Goal: Task Accomplishment & Management: Use online tool/utility

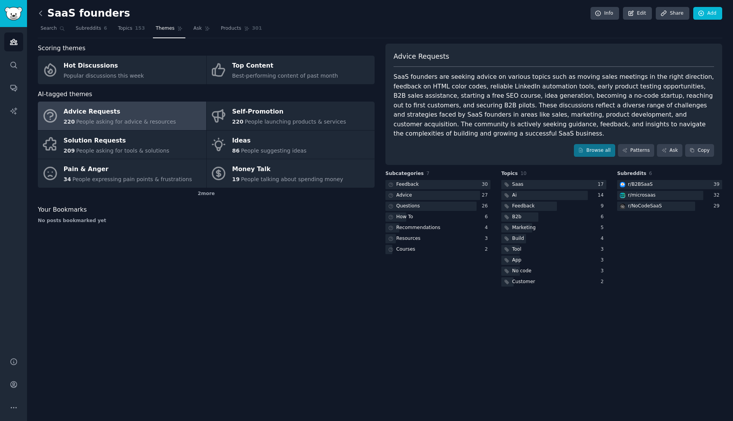
click at [42, 13] on icon at bounding box center [41, 13] width 8 height 8
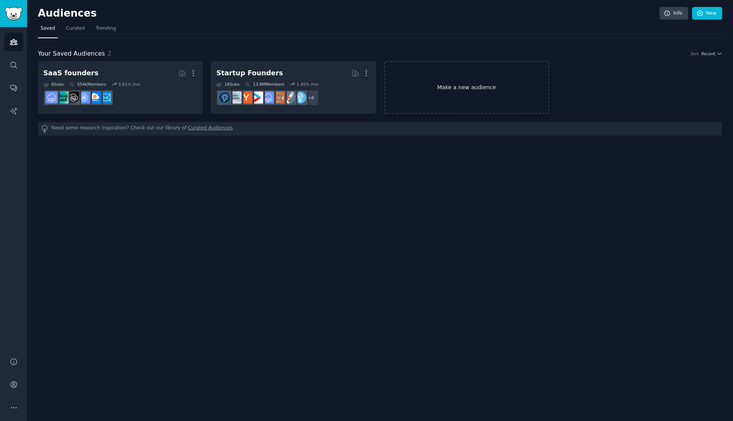
click at [436, 87] on link "Make a new audience" at bounding box center [466, 87] width 165 height 53
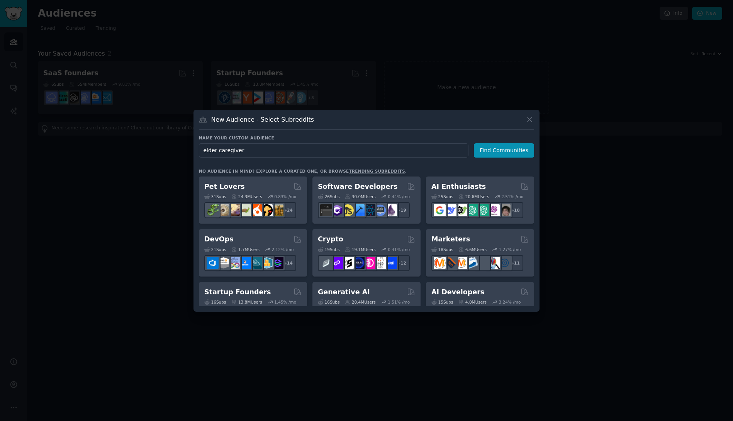
type input "elder caregivers"
click button "Find Communities" at bounding box center [504, 150] width 60 height 14
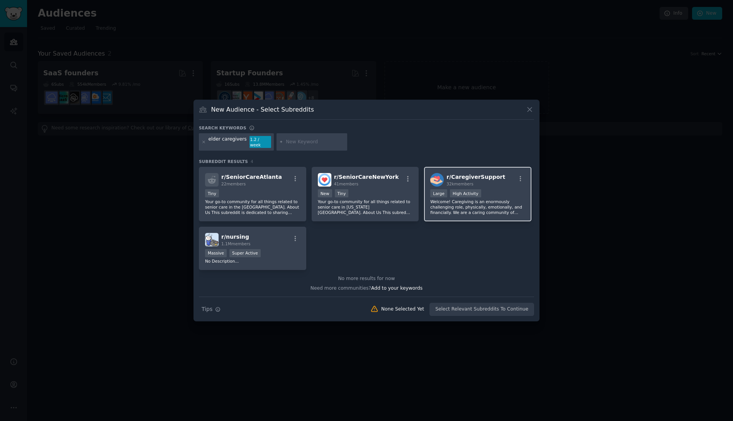
click at [466, 201] on p "Welcome! Caregiving is an enormously challenging role, physically, emotionally,…" at bounding box center [477, 207] width 95 height 16
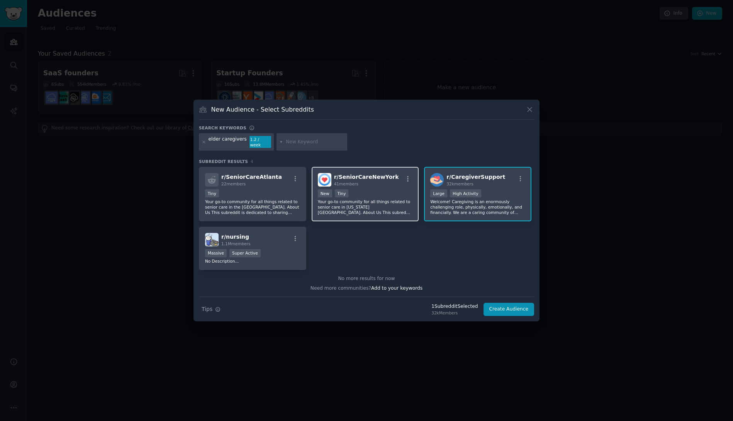
click at [362, 212] on p "Your go-to community for all things related to senior care in [US_STATE][GEOGRA…" at bounding box center [365, 207] width 95 height 16
click at [510, 305] on button "Create Audience" at bounding box center [509, 309] width 51 height 13
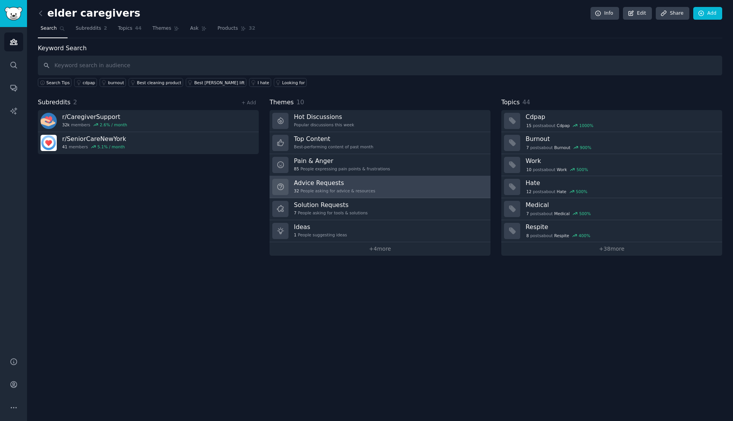
click at [411, 192] on link "Advice Requests 32 People asking for advice & resources" at bounding box center [380, 187] width 221 height 22
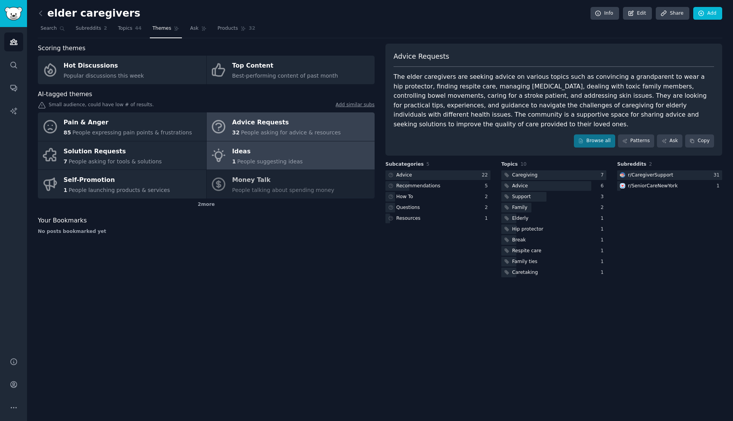
click at [254, 161] on span "People suggesting ideas" at bounding box center [270, 161] width 66 height 6
